Goal: Information Seeking & Learning: Learn about a topic

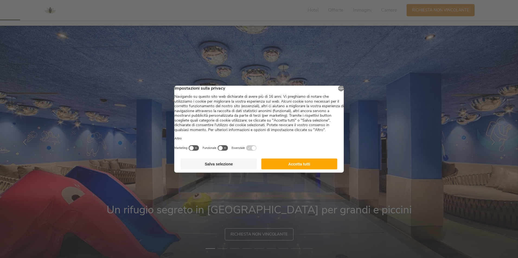
scroll to position [54, 0]
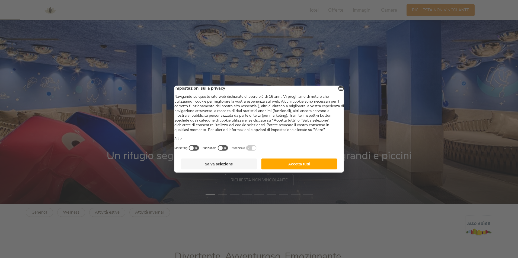
click at [287, 170] on button "Accetta tutti" at bounding box center [299, 164] width 76 height 11
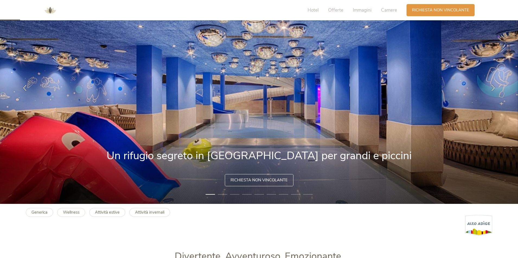
scroll to position [0, 0]
click at [220, 194] on li "2" at bounding box center [222, 194] width 9 height 5
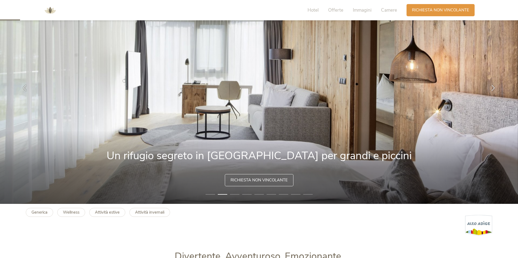
click at [235, 194] on li "3" at bounding box center [234, 194] width 9 height 5
click at [249, 194] on li "4" at bounding box center [246, 194] width 9 height 5
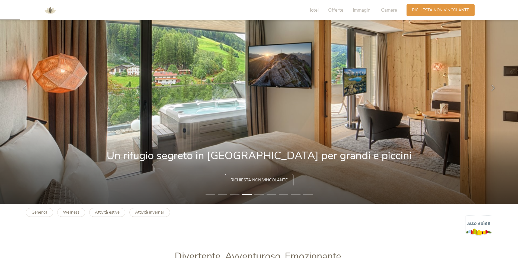
click at [259, 193] on li "5" at bounding box center [258, 194] width 9 height 5
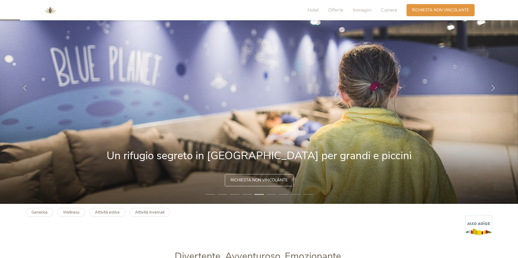
click at [274, 193] on li "6" at bounding box center [271, 194] width 9 height 5
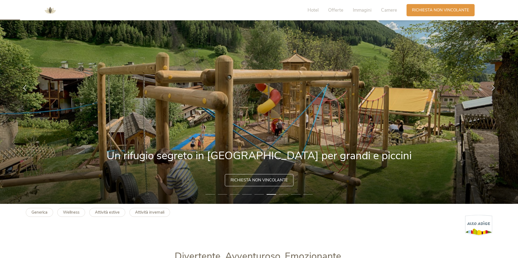
click at [282, 193] on li "7" at bounding box center [283, 194] width 9 height 5
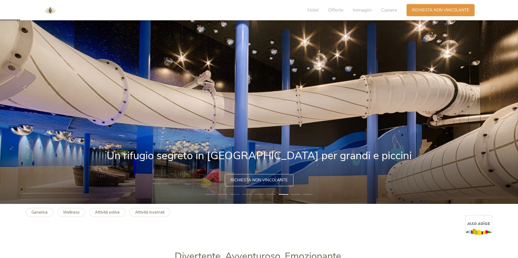
click at [296, 195] on li "8" at bounding box center [295, 194] width 9 height 5
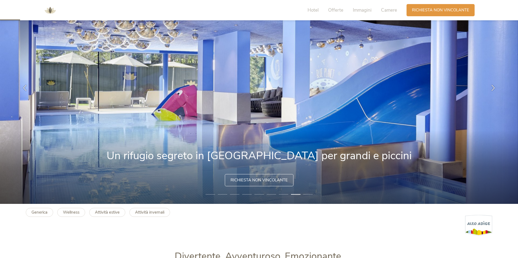
click at [305, 194] on li "9" at bounding box center [307, 194] width 9 height 5
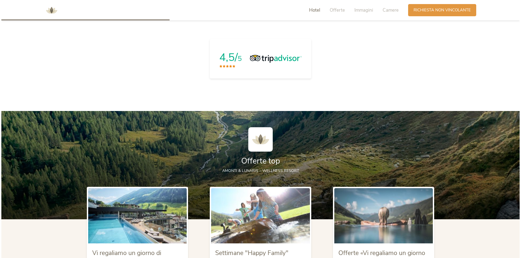
scroll to position [651, 0]
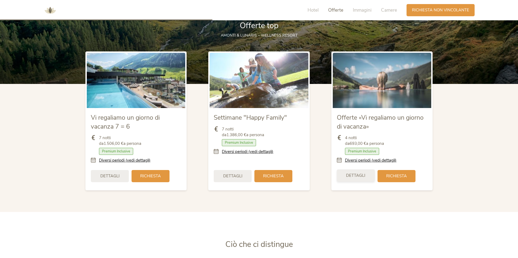
click at [347, 175] on span "Dettagli" at bounding box center [355, 176] width 19 height 6
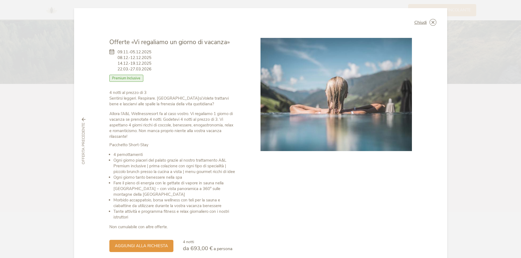
scroll to position [24, 0]
